Goal: Find specific page/section: Find specific page/section

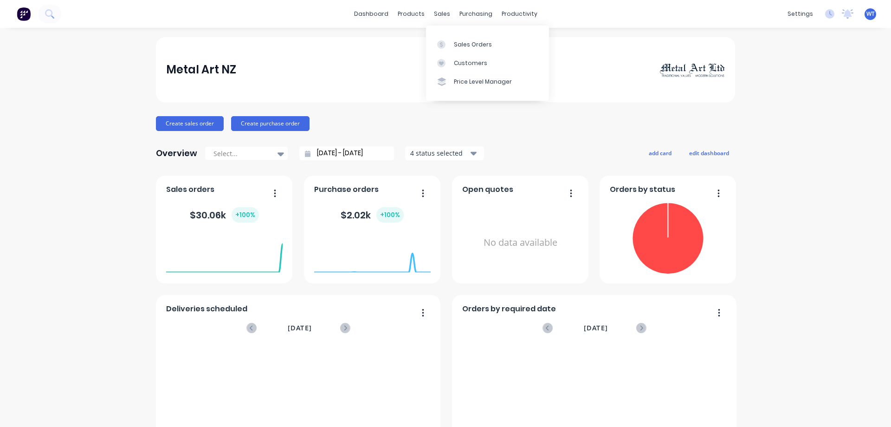
click at [454, 48] on div "Sales Orders" at bounding box center [473, 44] width 38 height 8
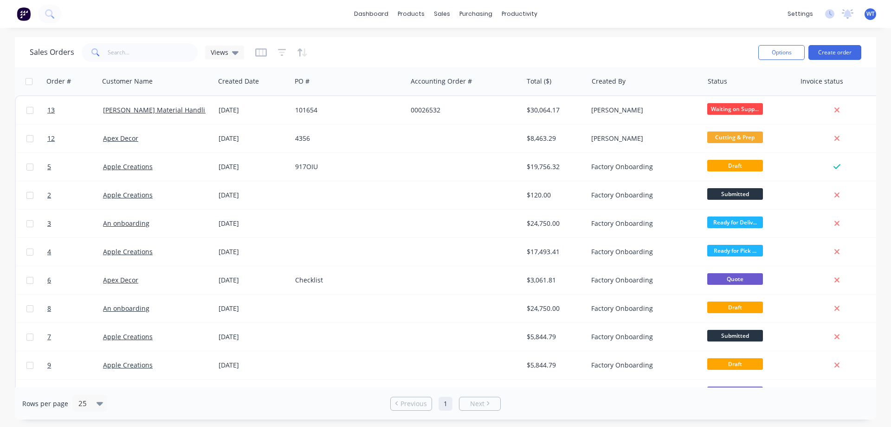
click at [50, 107] on span "13" at bounding box center [50, 109] width 7 height 9
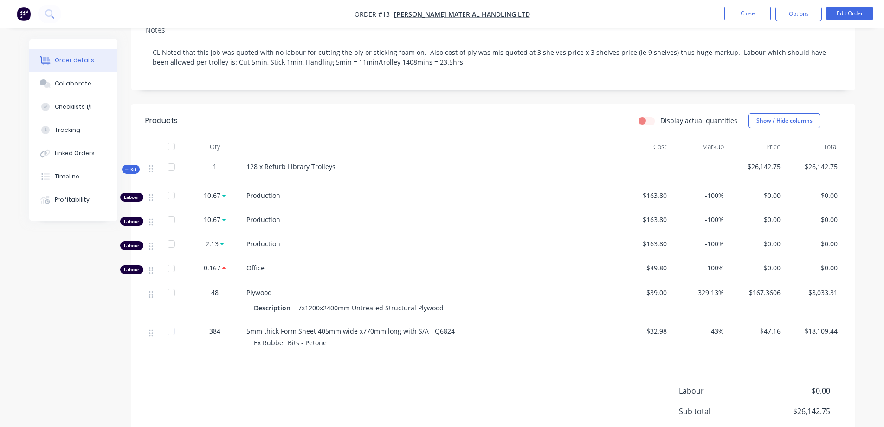
scroll to position [37, 0]
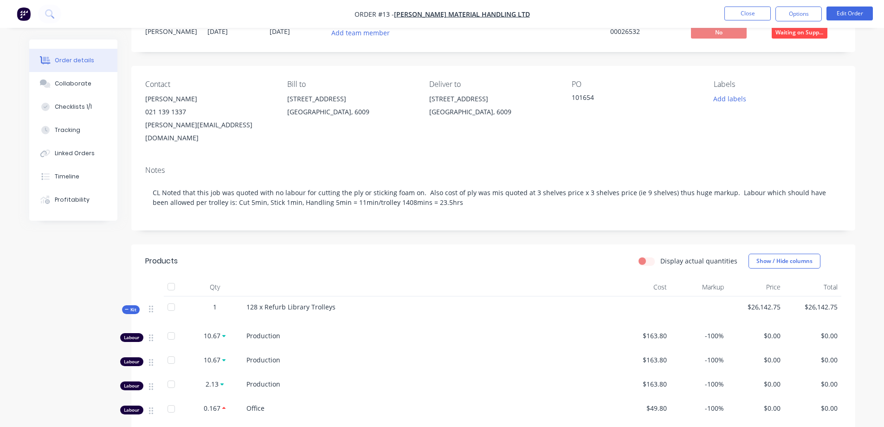
click at [68, 86] on div "Collaborate" at bounding box center [73, 83] width 37 height 8
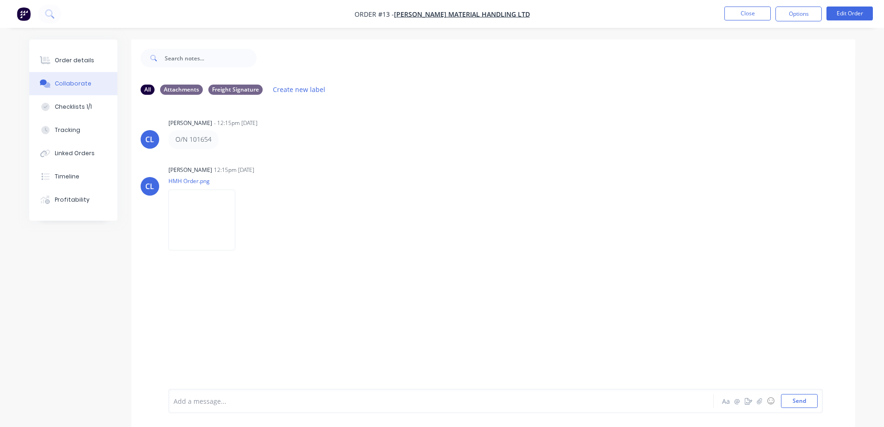
click at [73, 109] on div "Checklists 1/1" at bounding box center [73, 107] width 37 height 8
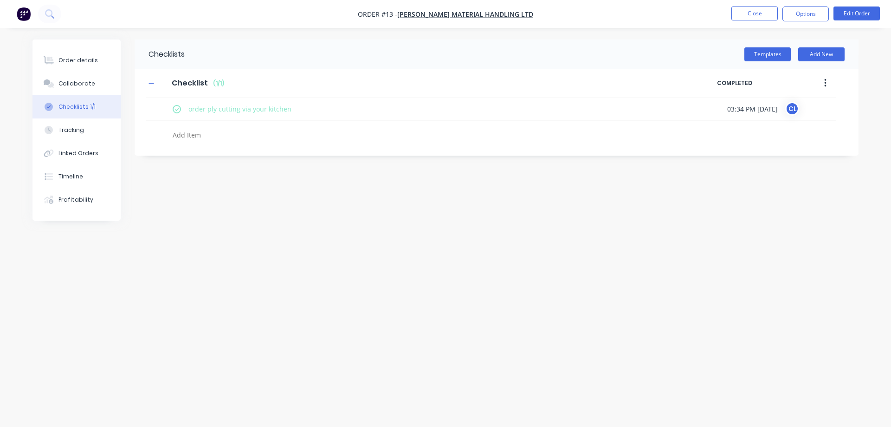
click at [84, 176] on button "Timeline" at bounding box center [76, 176] width 88 height 23
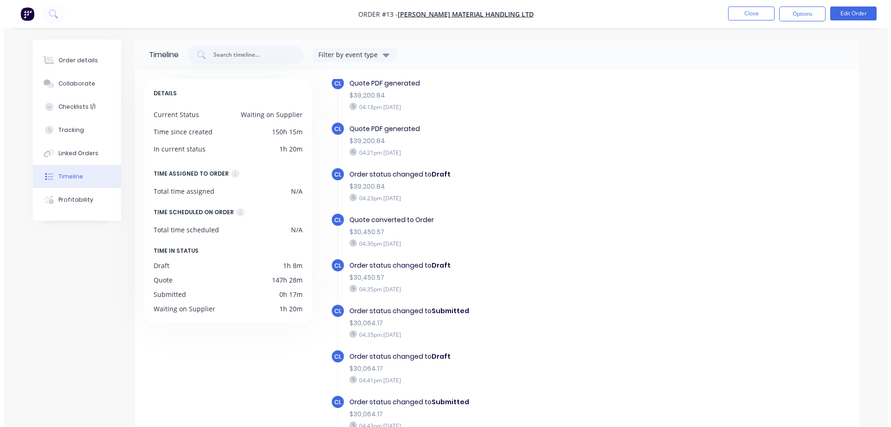
scroll to position [752, 0]
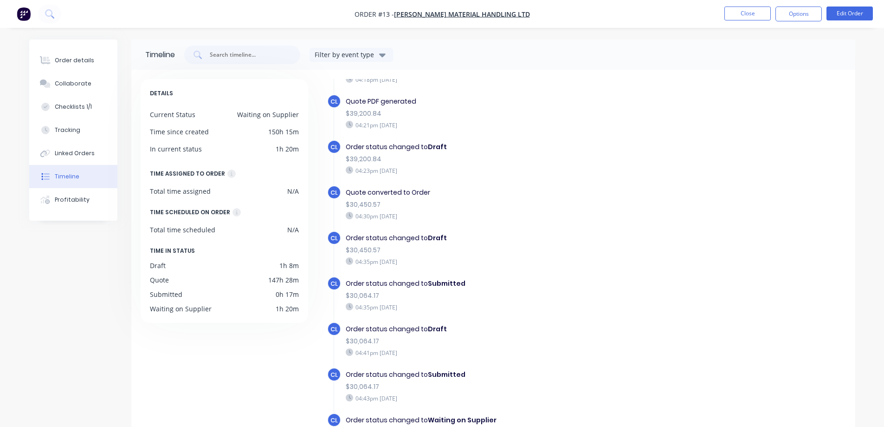
click at [65, 195] on button "Profitability" at bounding box center [73, 199] width 88 height 23
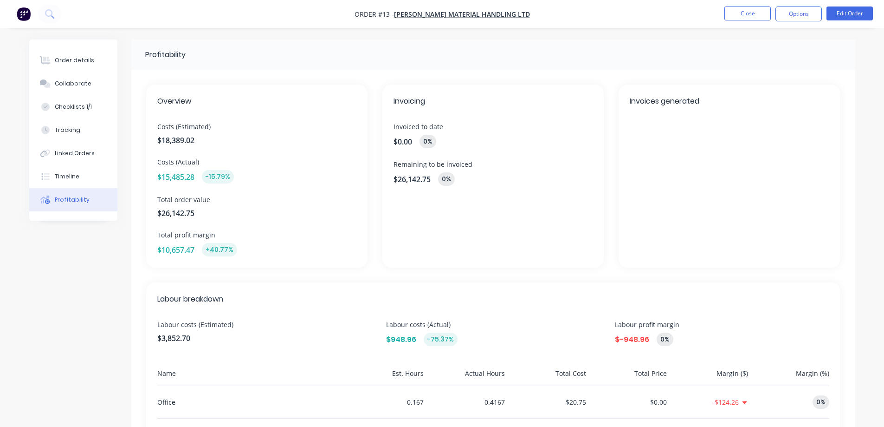
click at [742, 16] on button "Close" at bounding box center [748, 13] width 46 height 14
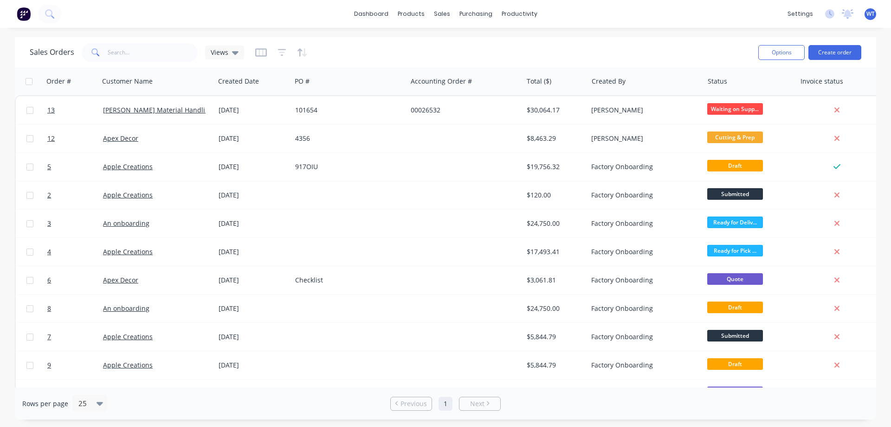
drag, startPoint x: 278, startPoint y: 55, endPoint x: 237, endPoint y: 52, distance: 41.4
click at [237, 52] on icon at bounding box center [235, 52] width 6 height 10
click at [146, 54] on input "text" at bounding box center [153, 52] width 91 height 19
click at [777, 51] on button "Options" at bounding box center [781, 52] width 46 height 15
click at [607, 57] on div "Sales Orders Views" at bounding box center [390, 52] width 721 height 23
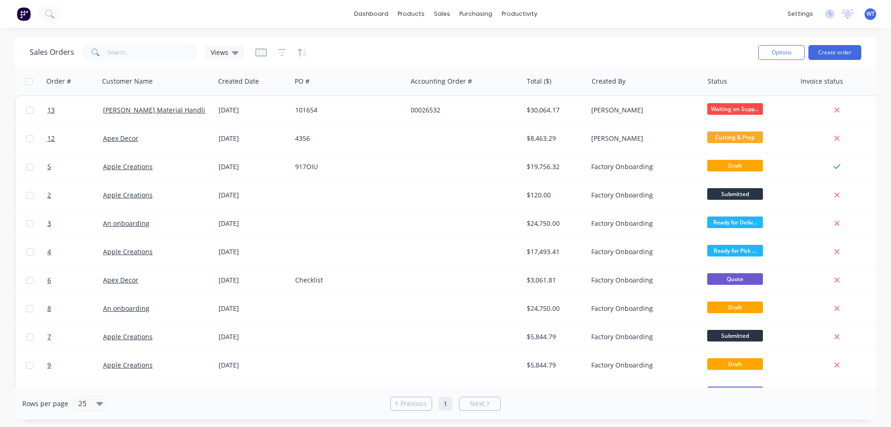
click at [866, 81] on icon "button" at bounding box center [865, 81] width 3 height 6
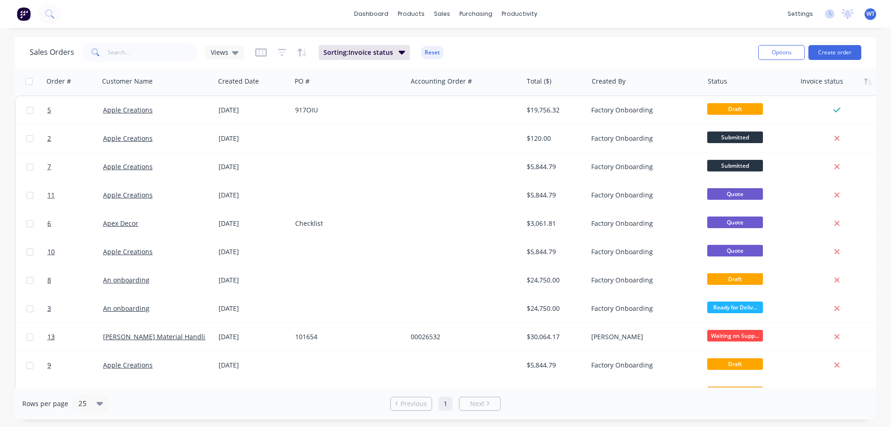
click at [399, 52] on icon "button" at bounding box center [402, 53] width 6 height 4
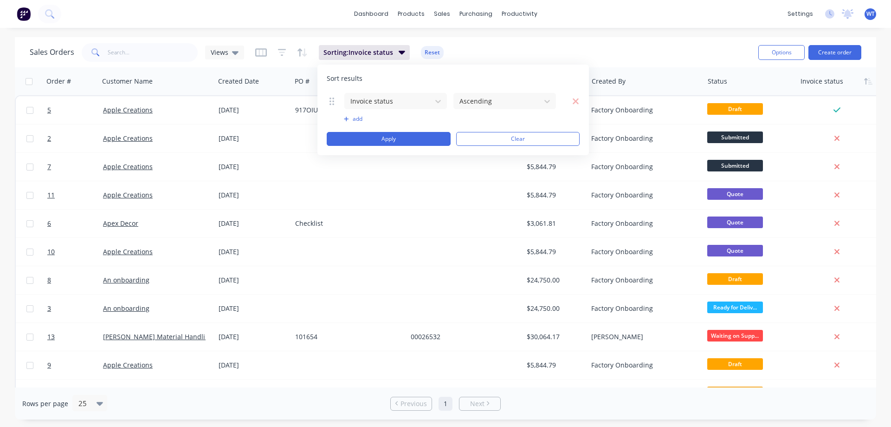
click at [353, 118] on button "add" at bounding box center [396, 118] width 104 height 7
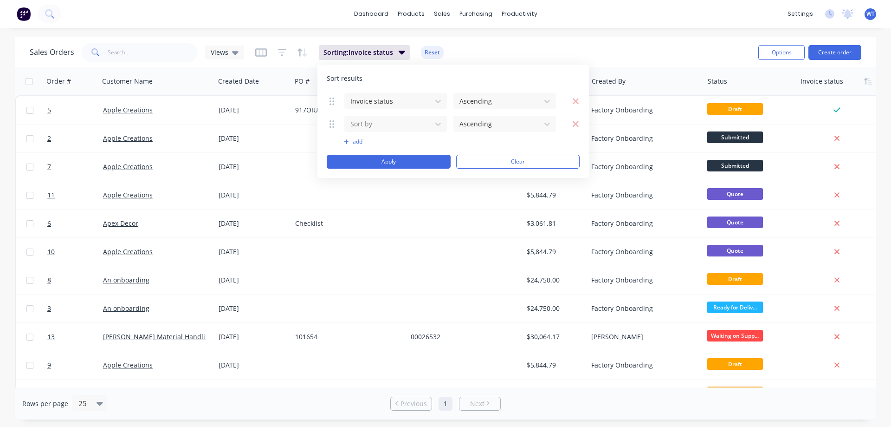
click at [578, 124] on icon "button" at bounding box center [575, 123] width 7 height 9
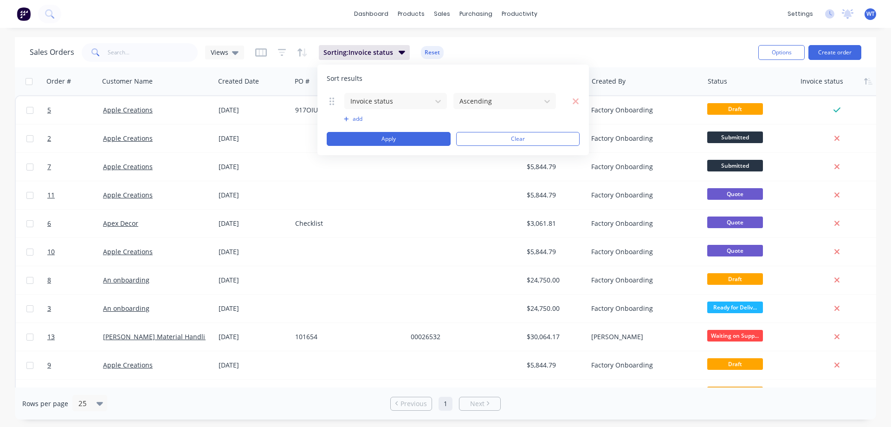
click at [440, 103] on icon at bounding box center [438, 101] width 9 height 9
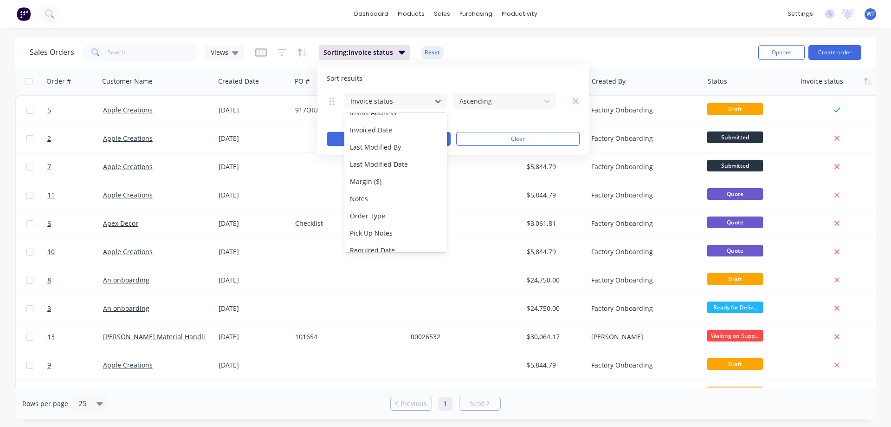
scroll to position [213, 0]
click at [384, 201] on div "Margin ($)" at bounding box center [395, 202] width 103 height 17
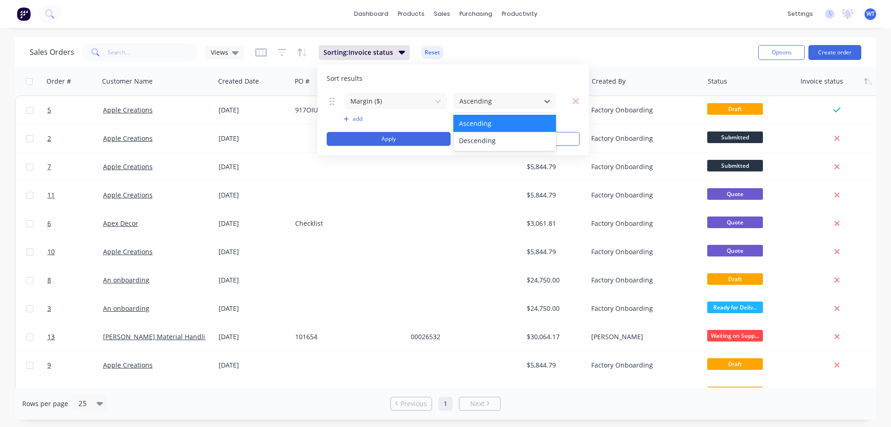
click at [549, 101] on icon at bounding box center [547, 101] width 6 height 3
click at [502, 122] on div "Ascending" at bounding box center [505, 123] width 103 height 17
click at [414, 136] on button "Apply" at bounding box center [389, 139] width 124 height 14
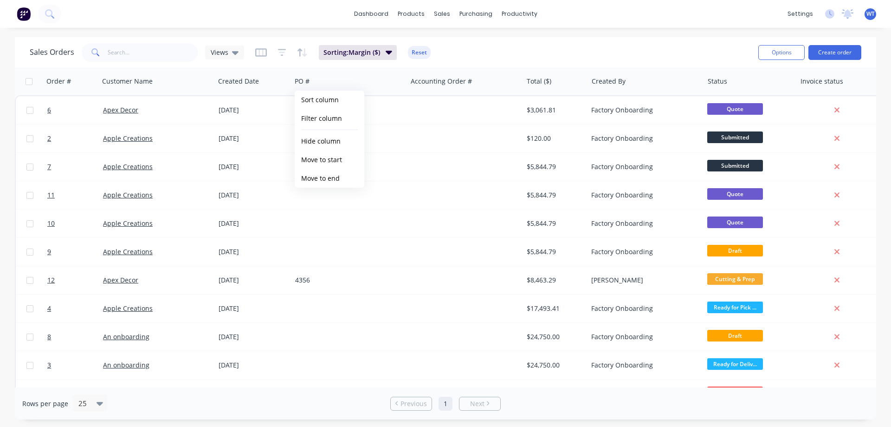
click at [325, 102] on button "Sort column" at bounding box center [330, 100] width 70 height 19
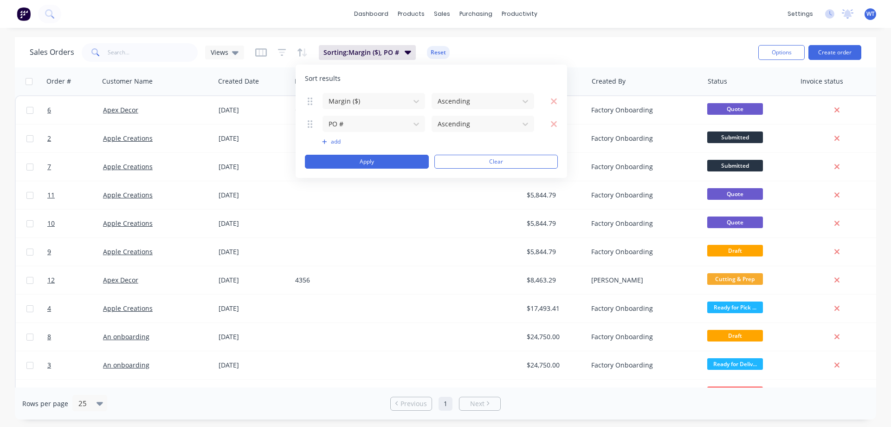
click at [461, 162] on button "Clear" at bounding box center [496, 162] width 124 height 14
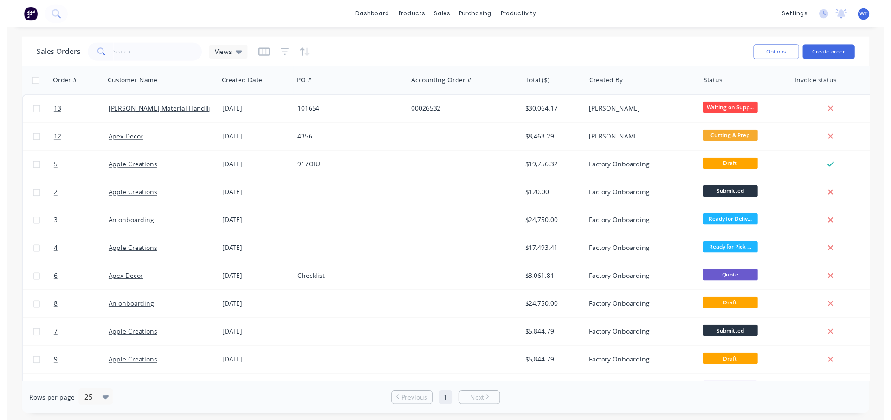
scroll to position [0, 13]
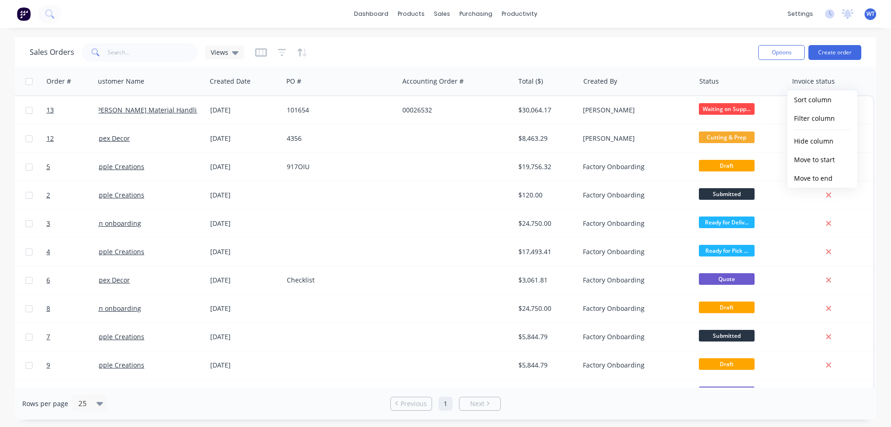
click at [823, 124] on button "Filter column" at bounding box center [823, 118] width 70 height 19
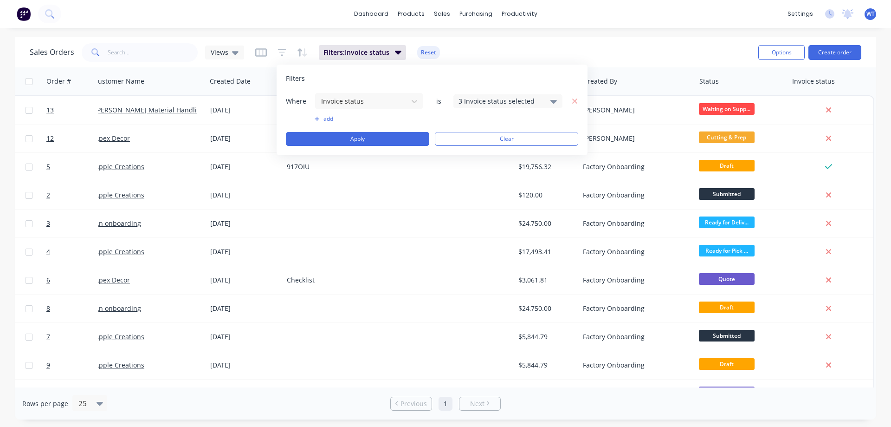
click at [534, 140] on button "Clear" at bounding box center [506, 139] width 143 height 14
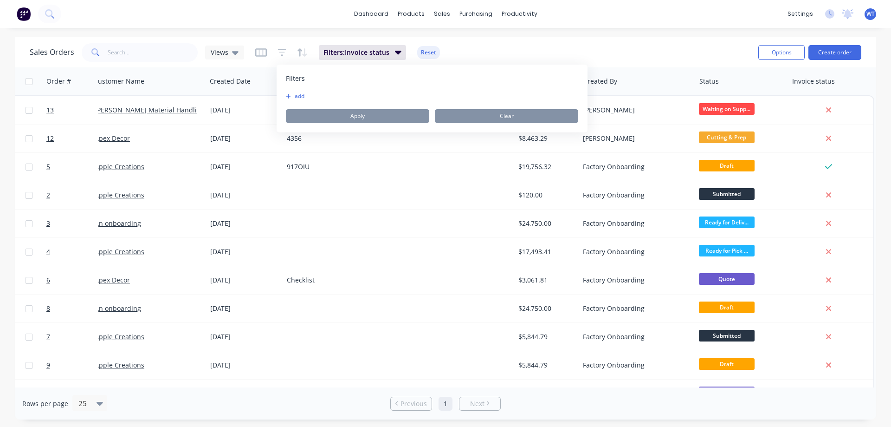
click at [655, 57] on div "Sales Orders Views Filters: Invoice status Reset" at bounding box center [390, 52] width 721 height 23
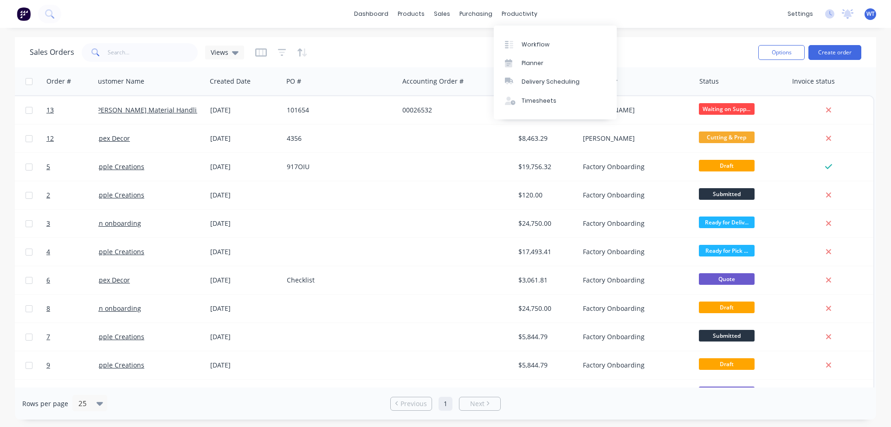
click at [515, 14] on div "productivity" at bounding box center [519, 14] width 45 height 14
click at [531, 47] on div "Workflow" at bounding box center [536, 44] width 28 height 8
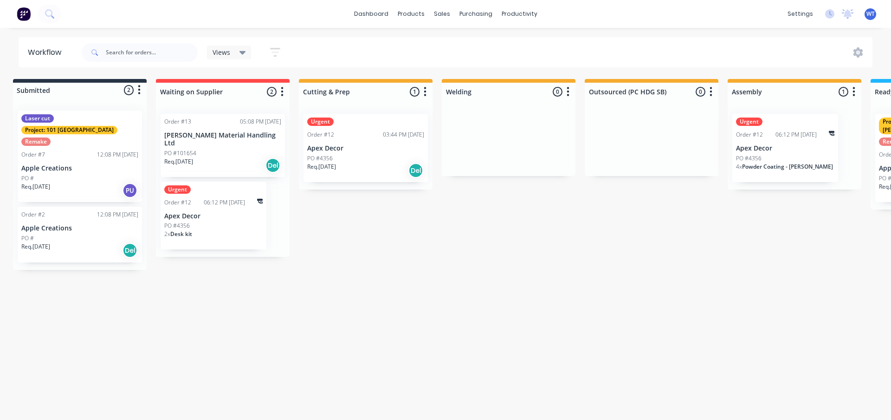
scroll to position [0, 6]
click at [483, 45] on div "Purchase Orders" at bounding box center [505, 44] width 49 height 8
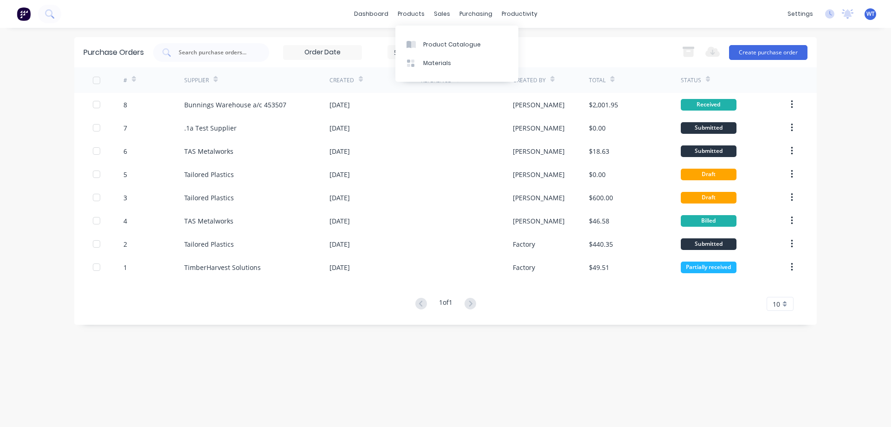
click at [416, 47] on icon at bounding box center [413, 44] width 5 height 7
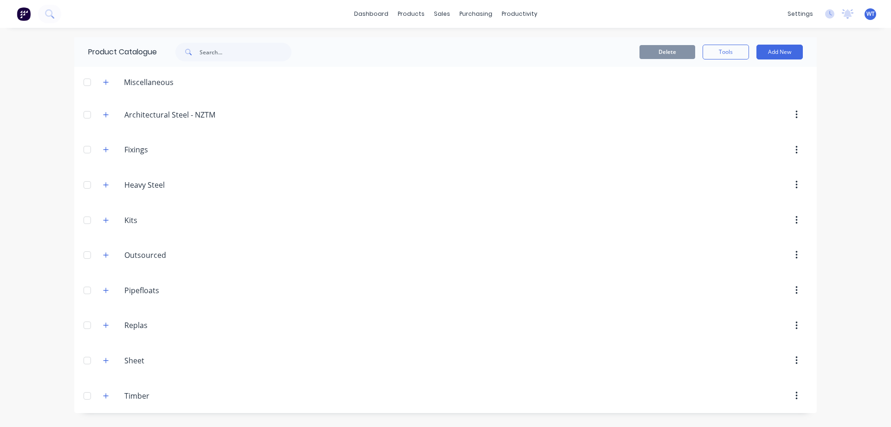
click at [106, 184] on icon "button" at bounding box center [106, 184] width 5 height 5
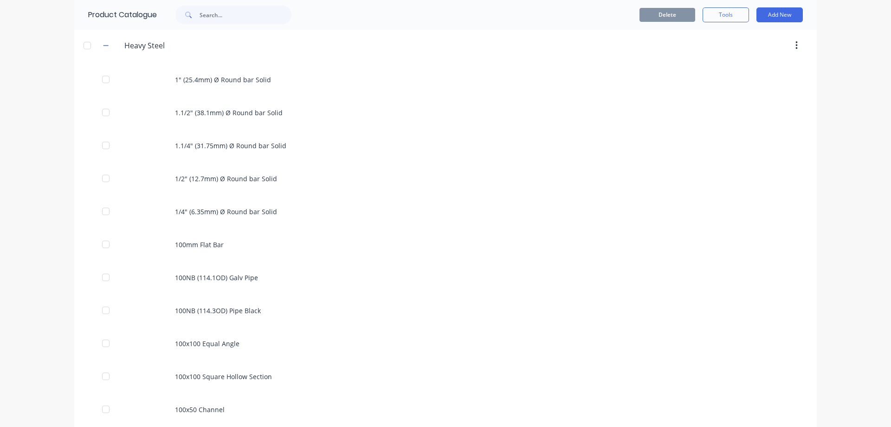
scroll to position [46, 0]
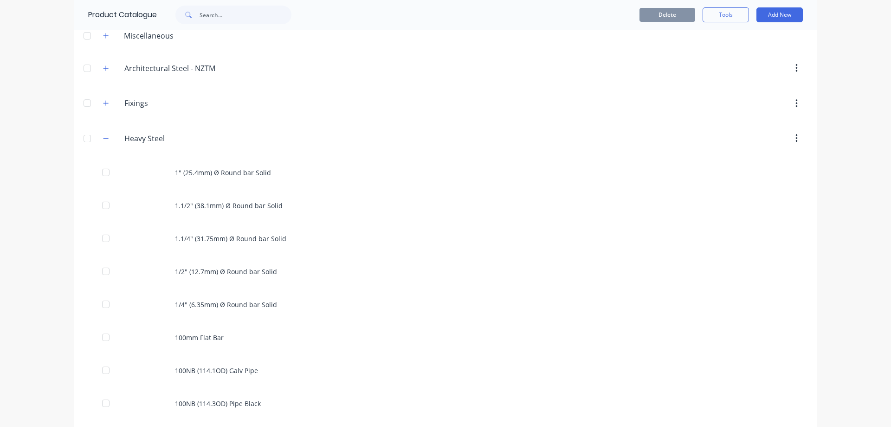
click at [103, 69] on icon "button" at bounding box center [106, 68] width 6 height 6
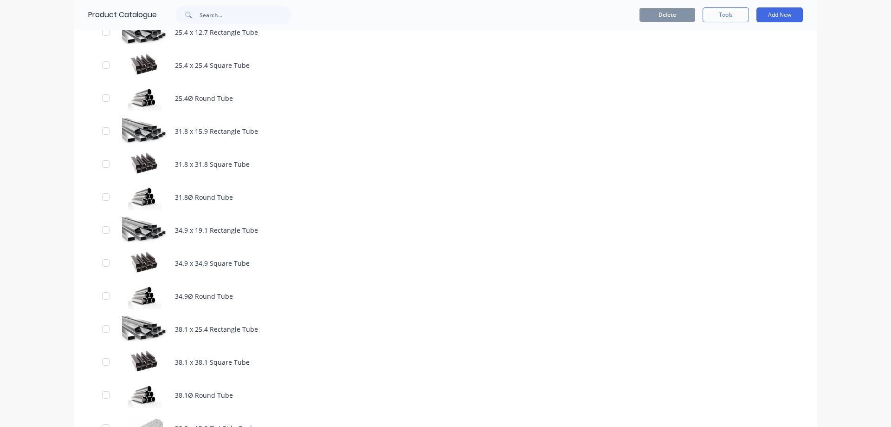
scroll to position [557, 0]
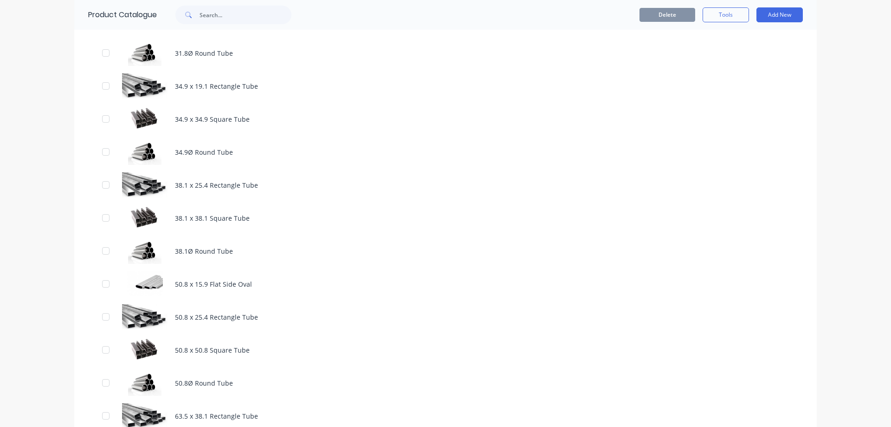
click at [214, 187] on div "38.1 x 25.4 Rectangle Tube" at bounding box center [445, 185] width 743 height 33
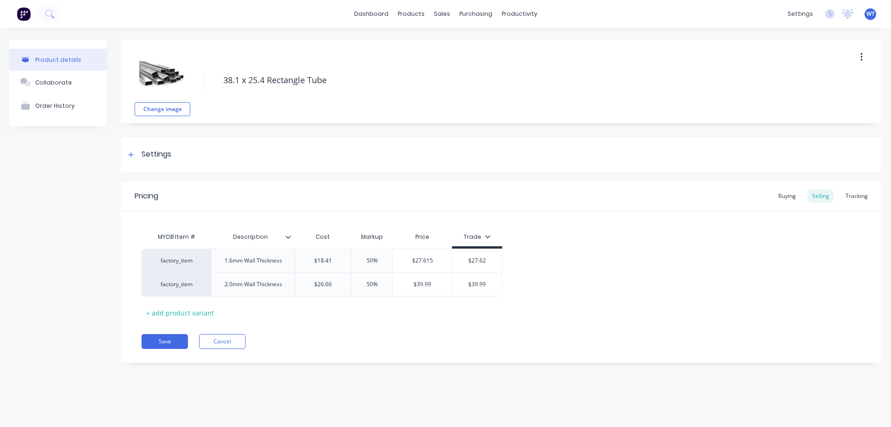
type textarea "x"
click at [378, 18] on link "dashboard" at bounding box center [372, 14] width 44 height 14
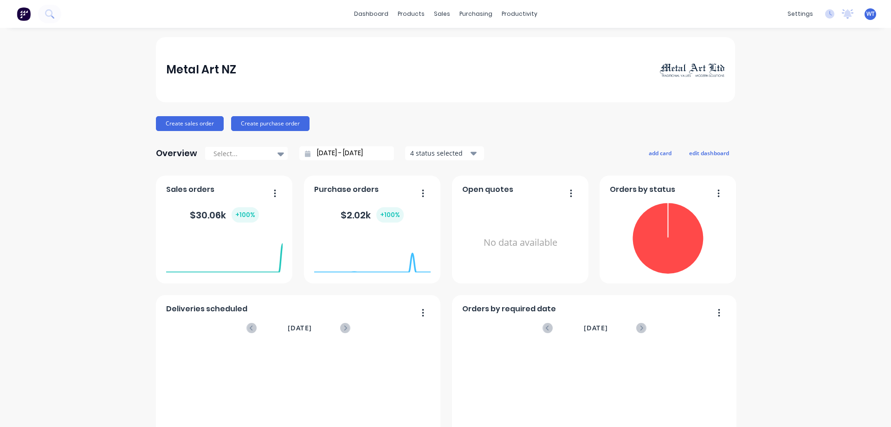
click at [368, 12] on link "dashboard" at bounding box center [372, 14] width 44 height 14
click at [417, 17] on div "products" at bounding box center [411, 14] width 36 height 14
